Goal: Task Accomplishment & Management: Use online tool/utility

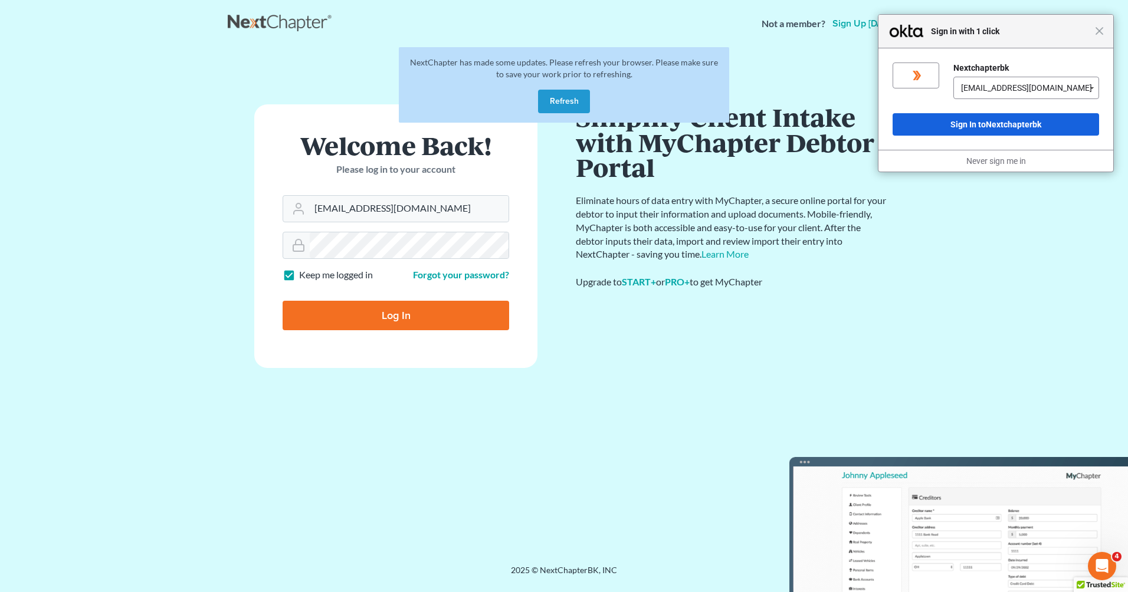
click at [571, 101] on button "Refresh" at bounding box center [564, 102] width 52 height 24
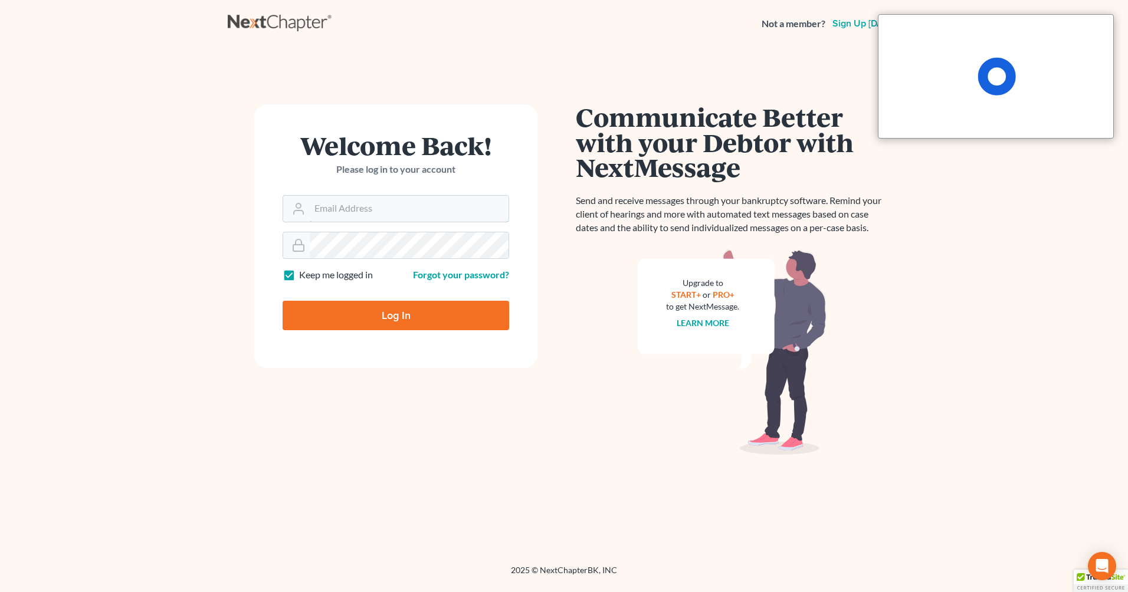
type input "[EMAIL_ADDRESS][DOMAIN_NAME]"
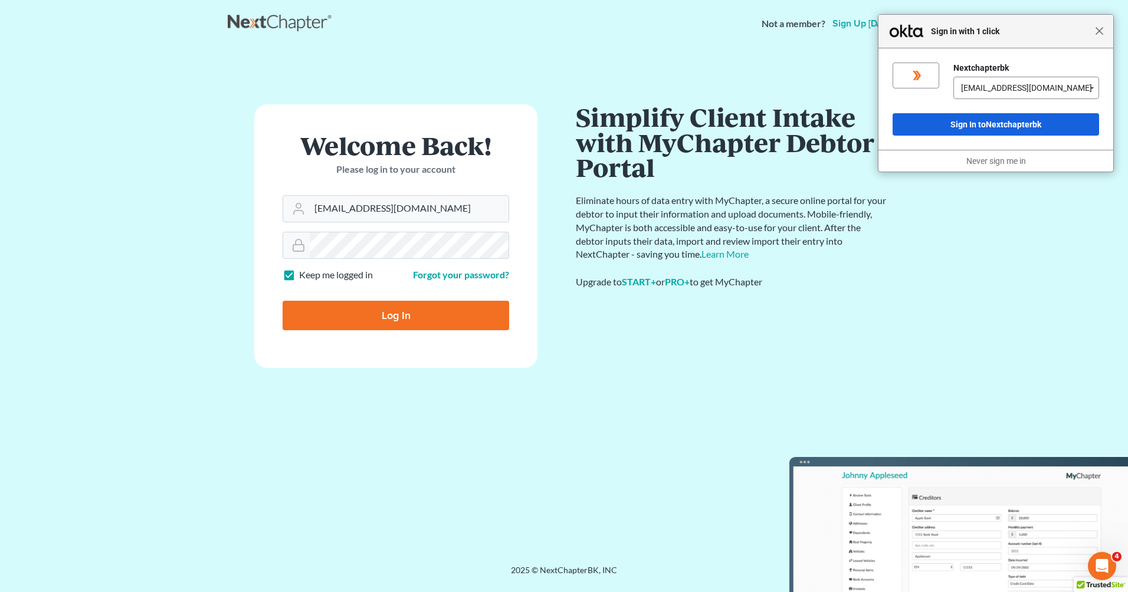
click at [1099, 30] on span "Close" at bounding box center [1099, 31] width 9 height 9
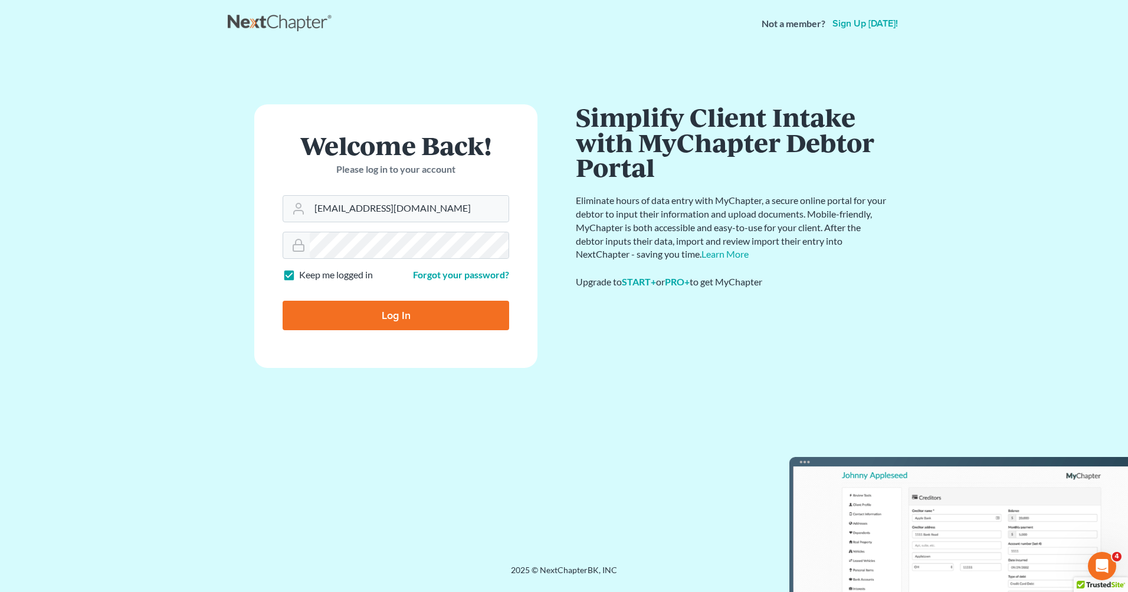
click at [390, 315] on input "Log In" at bounding box center [396, 316] width 227 height 30
type input "Thinking..."
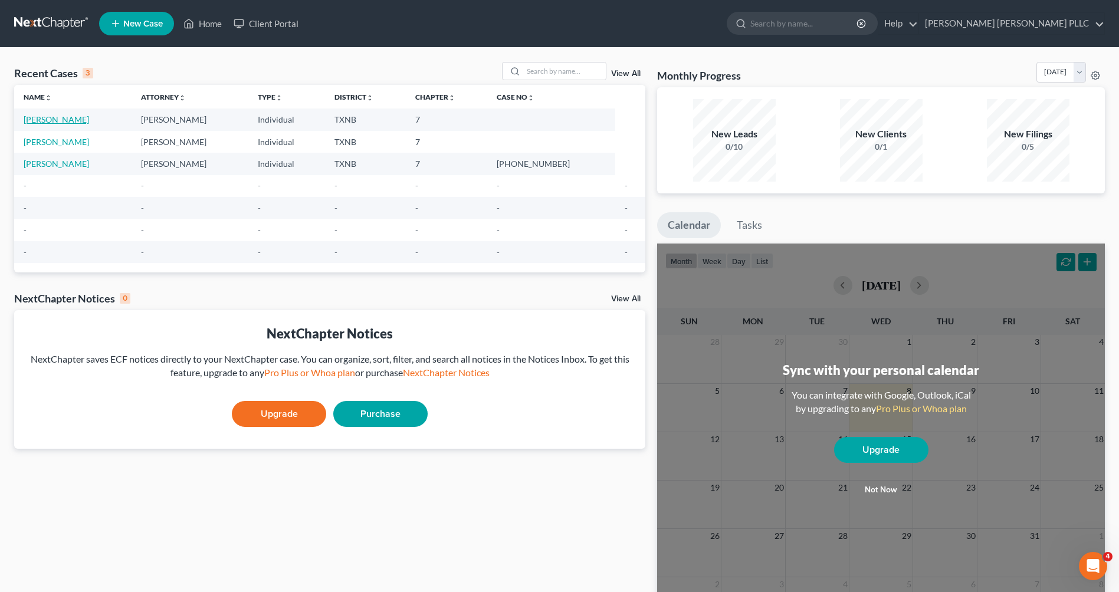
click at [51, 119] on link "[PERSON_NAME]" at bounding box center [56, 119] width 65 height 10
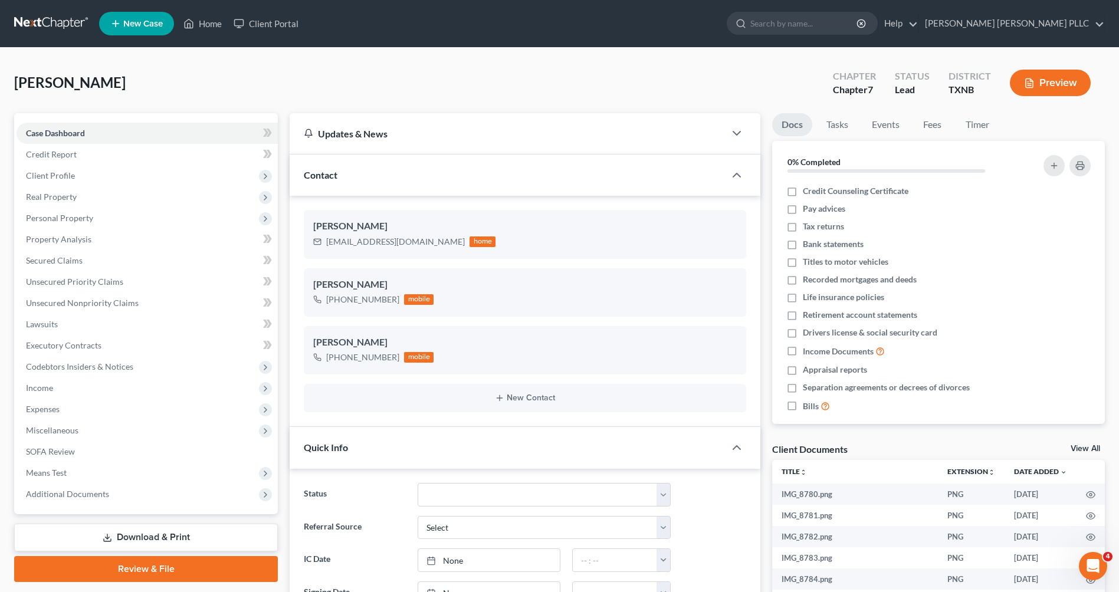
scroll to position [313, 0]
click at [250, 27] on link "Client Portal" at bounding box center [266, 23] width 77 height 21
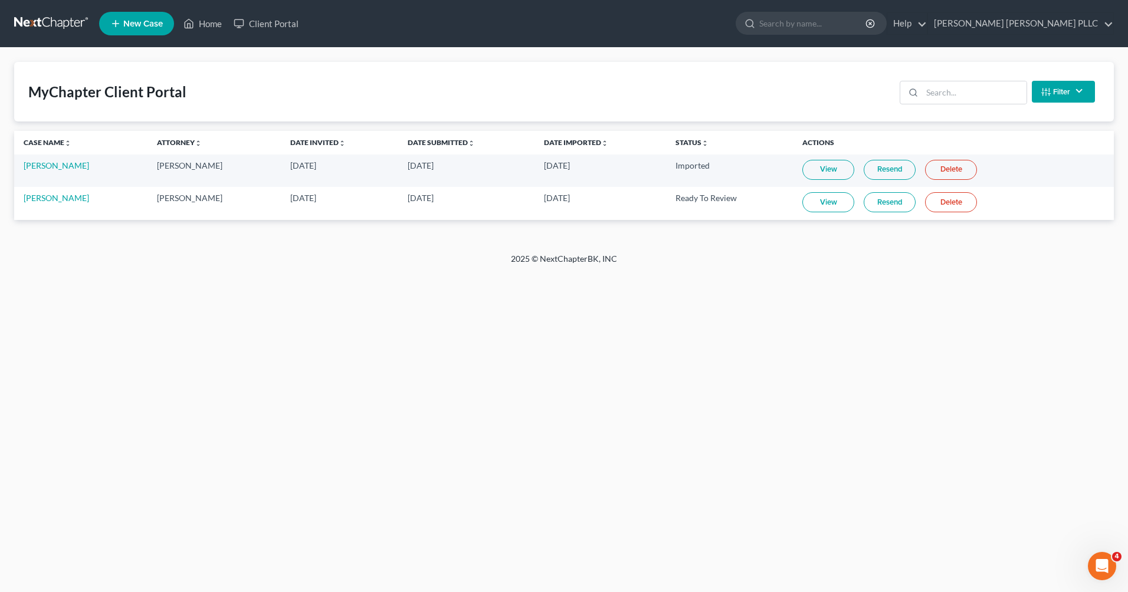
click at [824, 206] on link "View" at bounding box center [828, 202] width 52 height 20
click at [208, 22] on link "Home" at bounding box center [203, 23] width 50 height 21
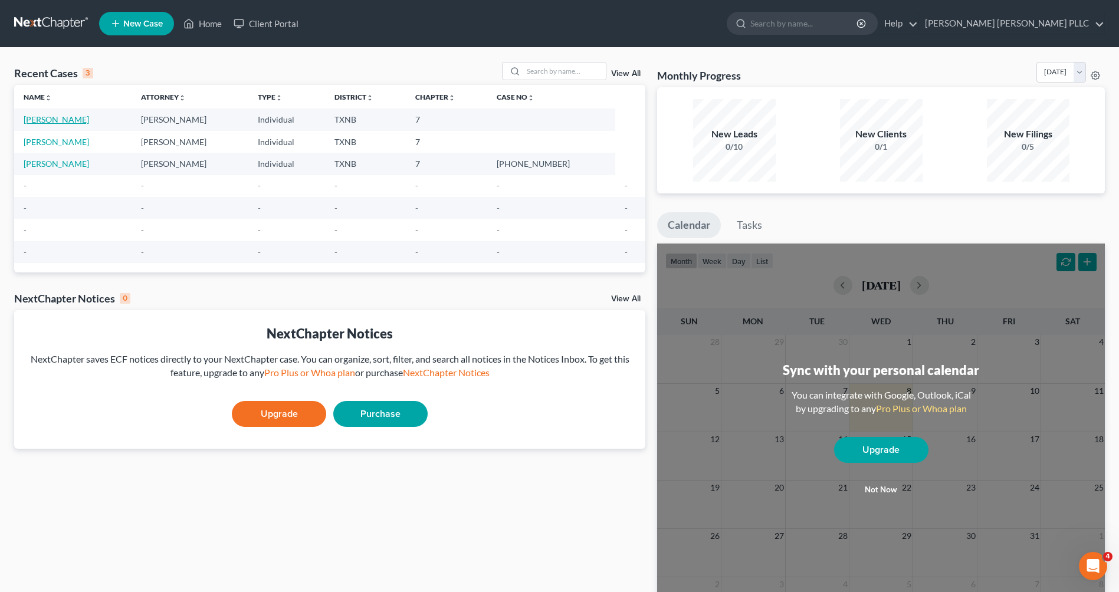
click at [41, 117] on link "[PERSON_NAME]" at bounding box center [56, 119] width 65 height 10
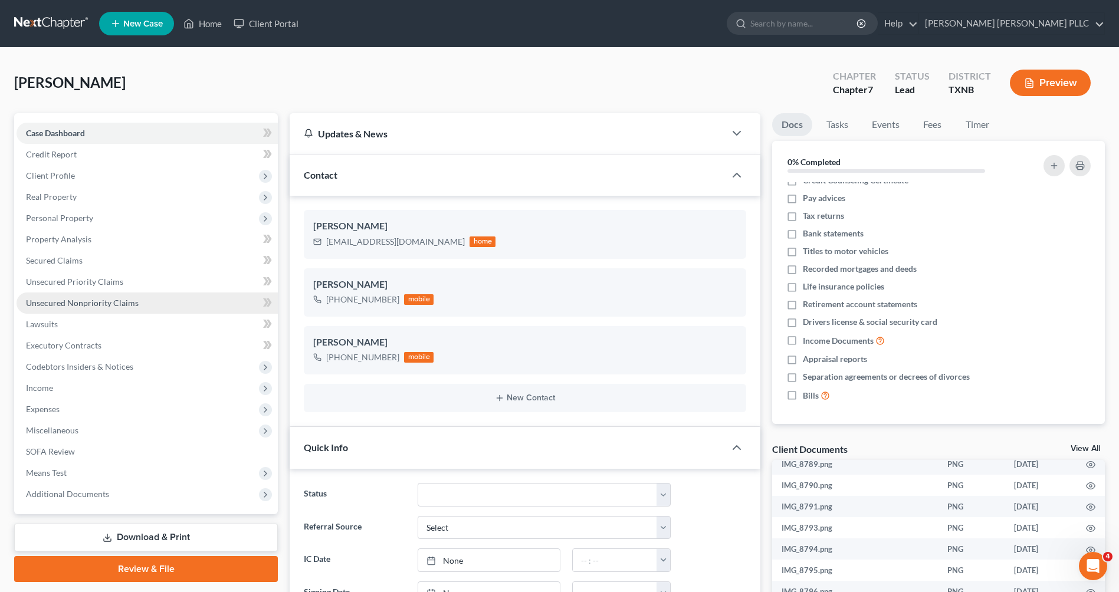
click at [87, 306] on span "Unsecured Nonpriority Claims" at bounding box center [82, 303] width 113 height 10
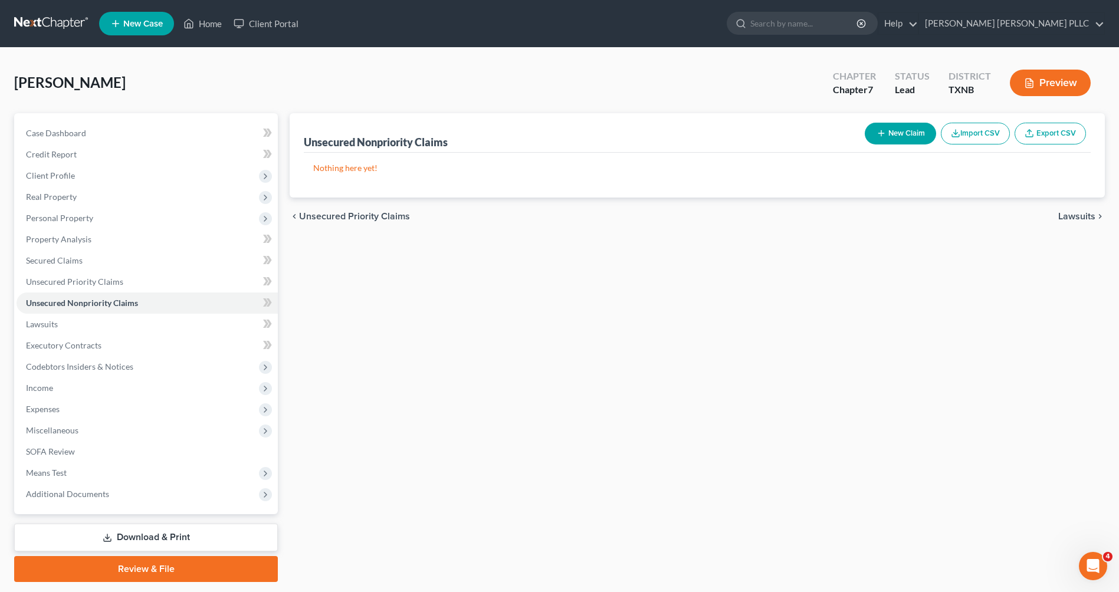
click at [982, 136] on button "Import CSV" at bounding box center [975, 134] width 69 height 22
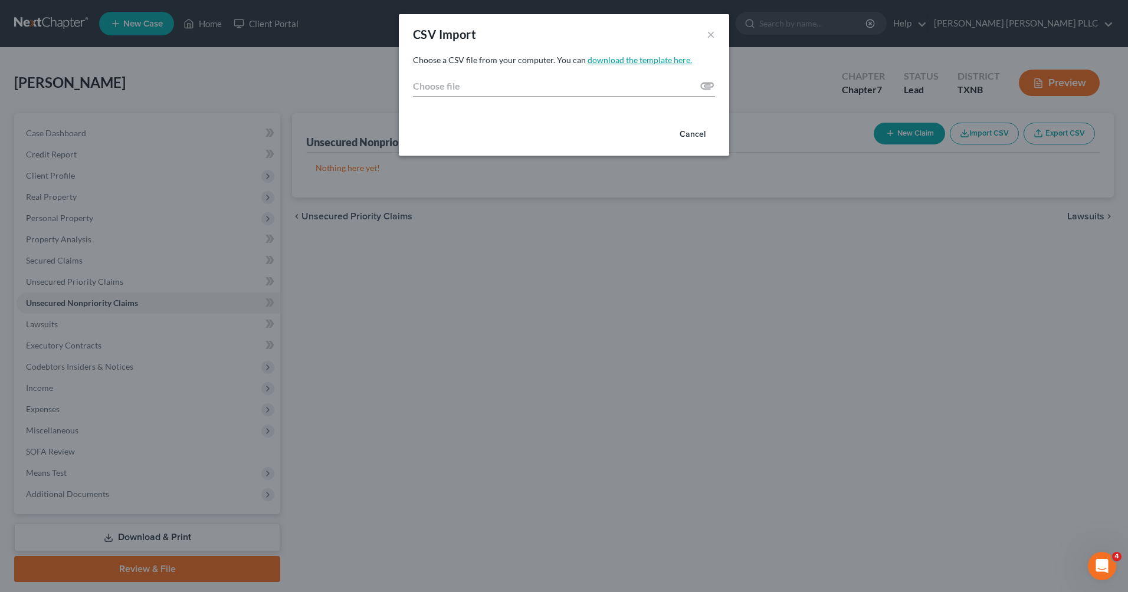
click at [651, 58] on link "download the template here." at bounding box center [640, 60] width 104 height 10
click at [773, 283] on div "CSV Import × Choose a CSV file from your computer. You can download the templat…" at bounding box center [564, 296] width 1128 height 592
